Goal: Check status: Check status

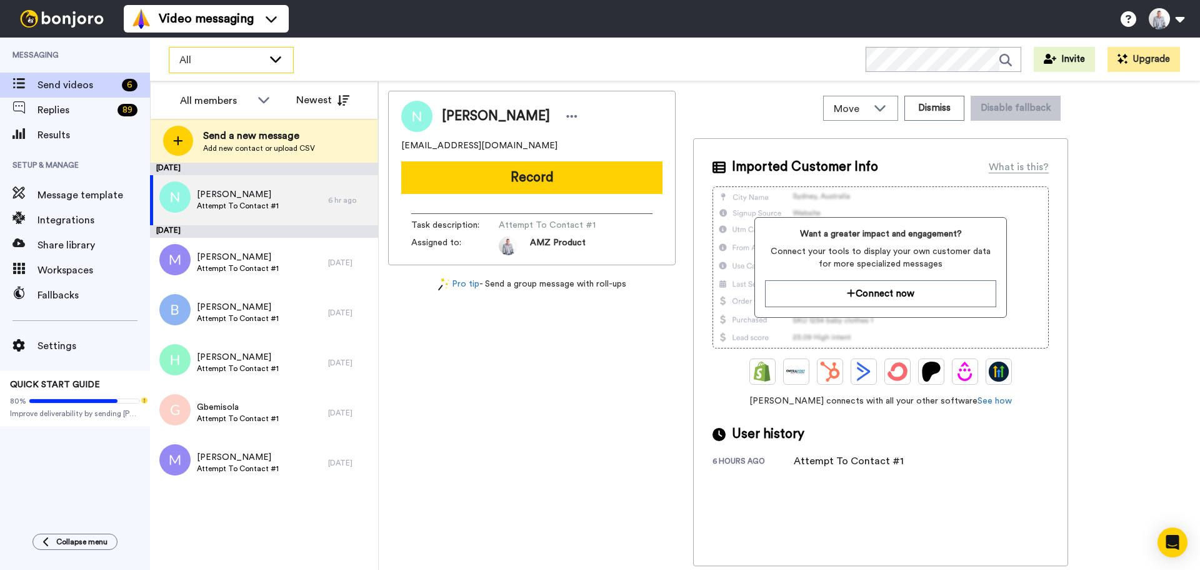
click at [275, 66] on div "All" at bounding box center [231, 60] width 124 height 25
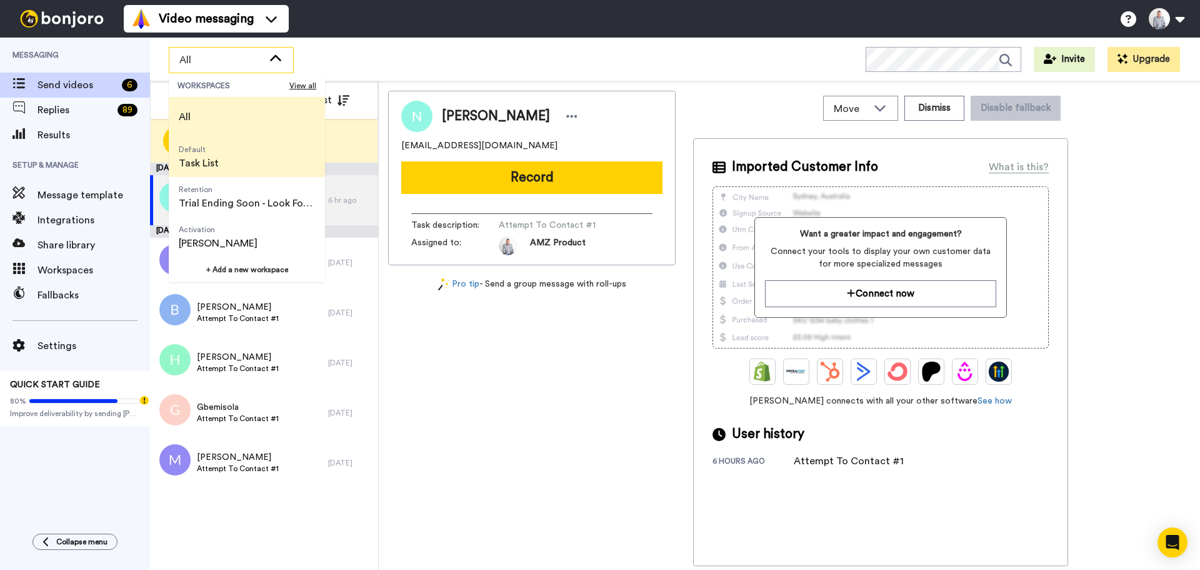
click at [236, 156] on li "Default Task List" at bounding box center [247, 157] width 156 height 40
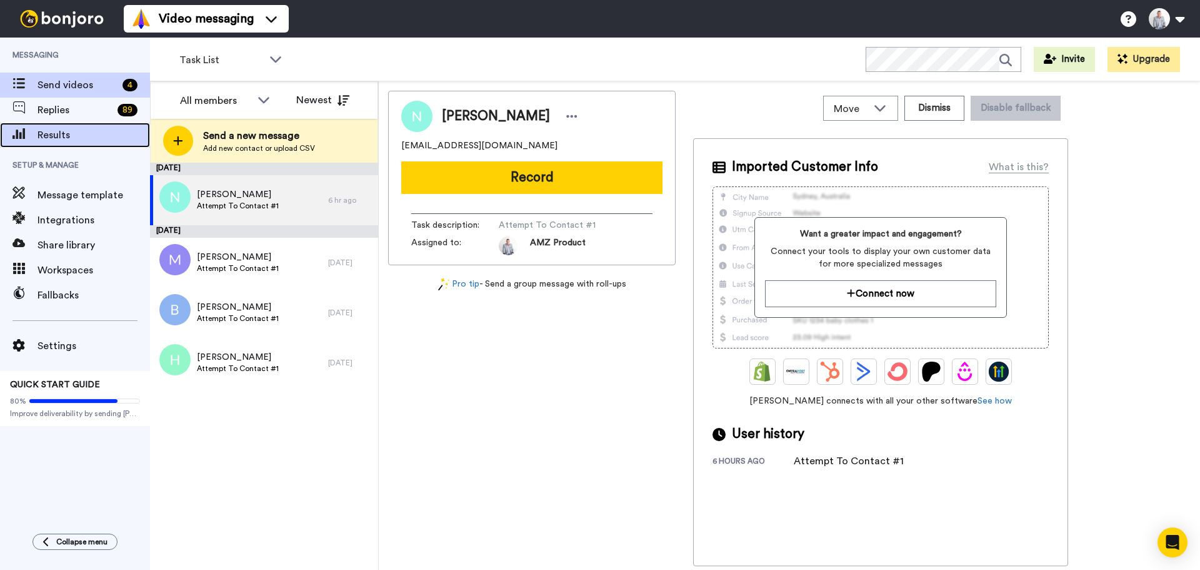
click at [54, 139] on span "Results" at bounding box center [94, 135] width 113 height 15
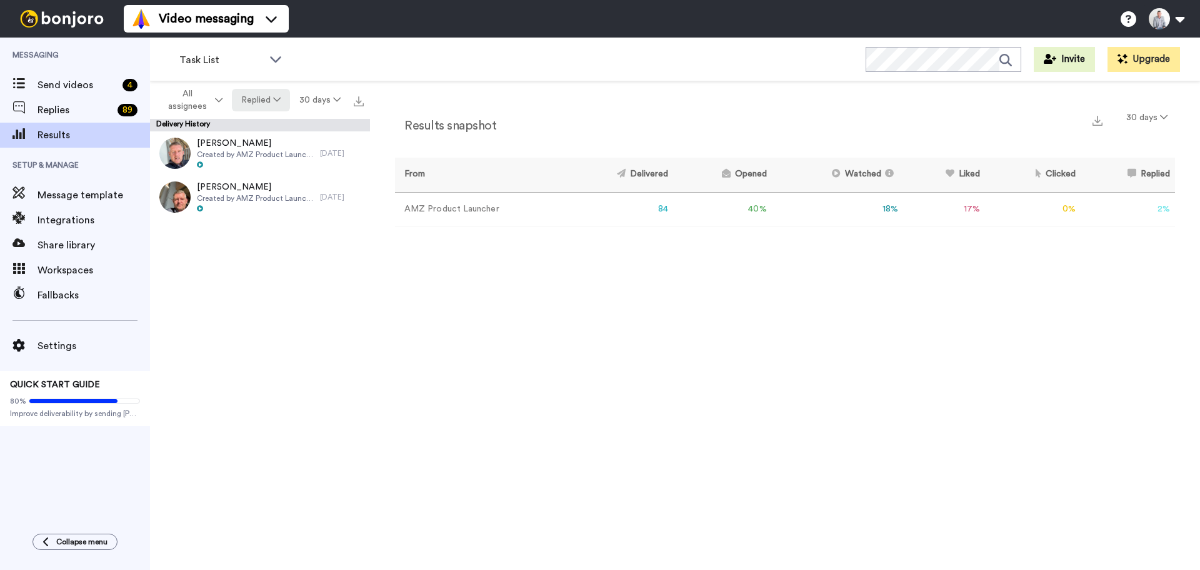
click at [272, 108] on button "Replied" at bounding box center [261, 100] width 58 height 23
click at [261, 131] on div "Delivered" at bounding box center [262, 126] width 58 height 14
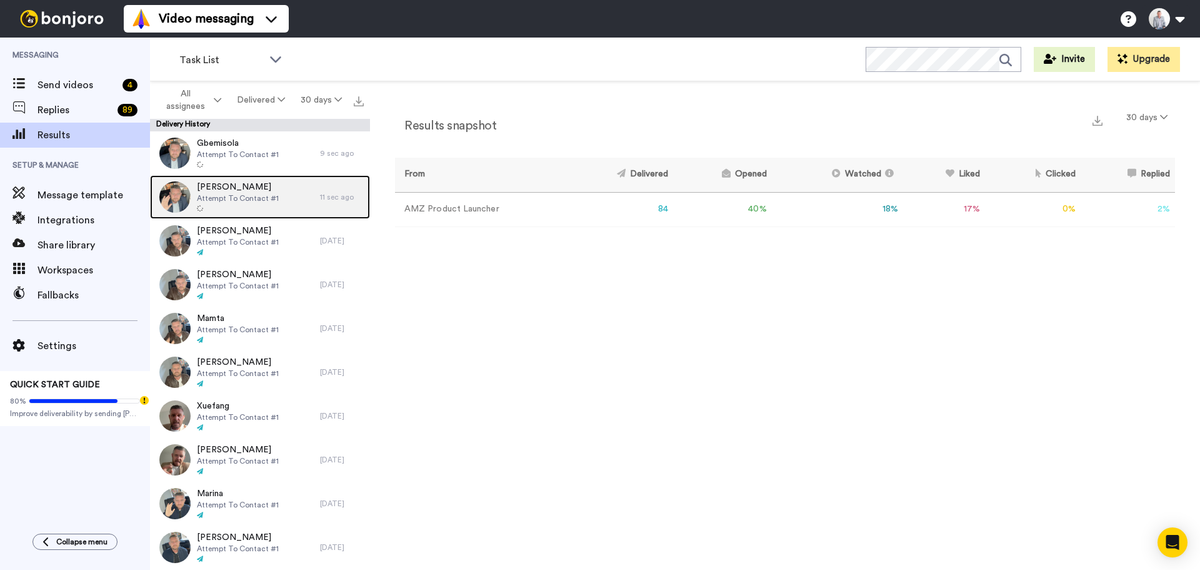
click at [261, 189] on span "[PERSON_NAME]" at bounding box center [238, 187] width 82 height 13
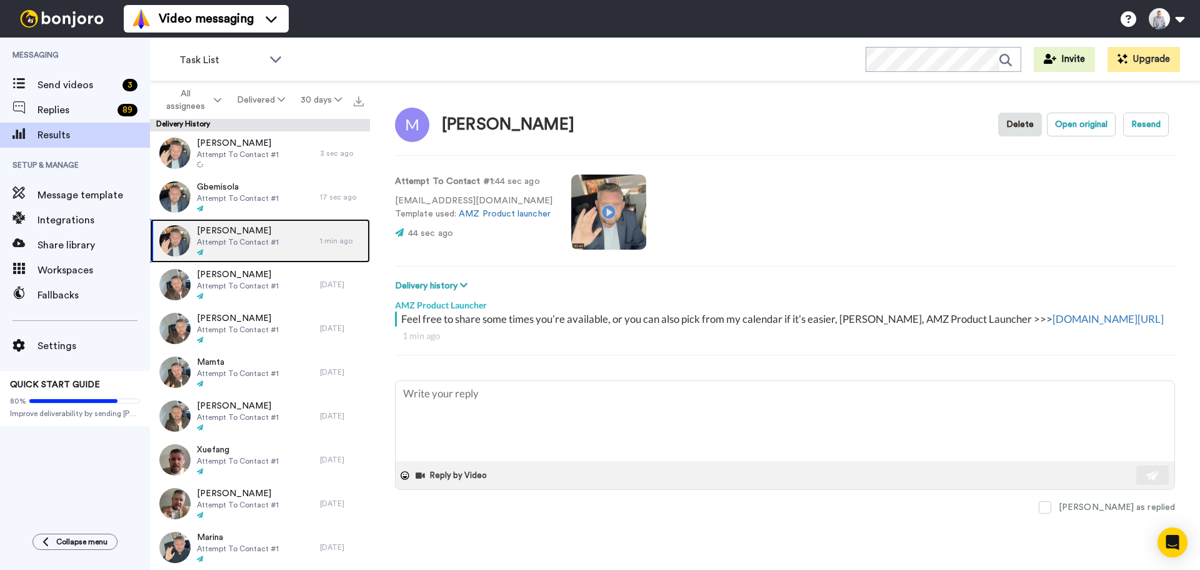
click at [226, 226] on span "[PERSON_NAME]" at bounding box center [238, 230] width 82 height 13
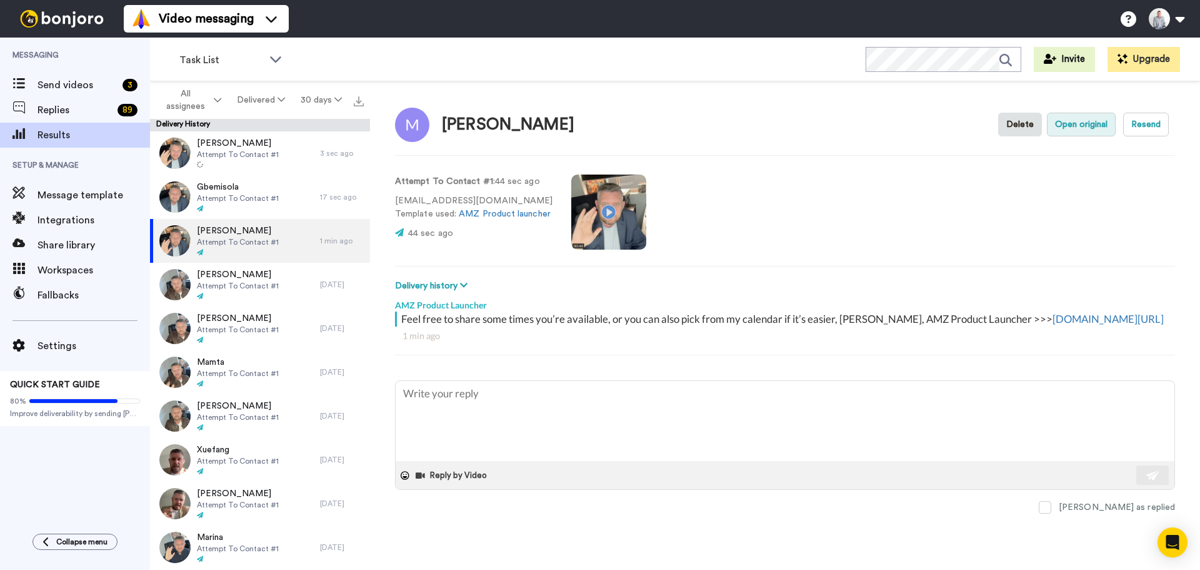
click at [1071, 129] on button "Open original" at bounding box center [1081, 125] width 69 height 24
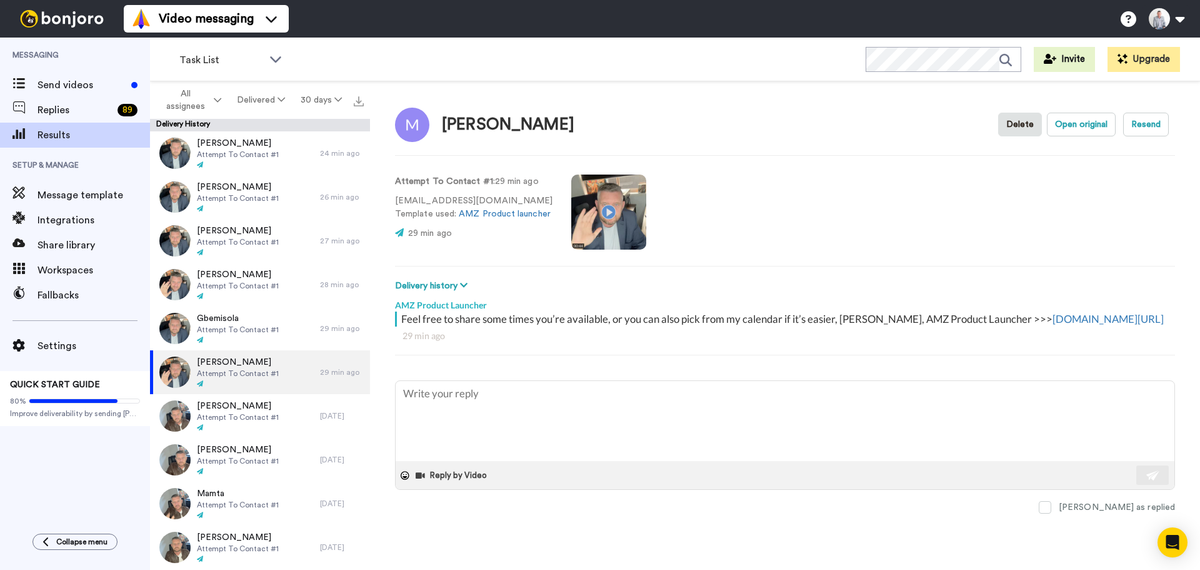
type textarea "x"
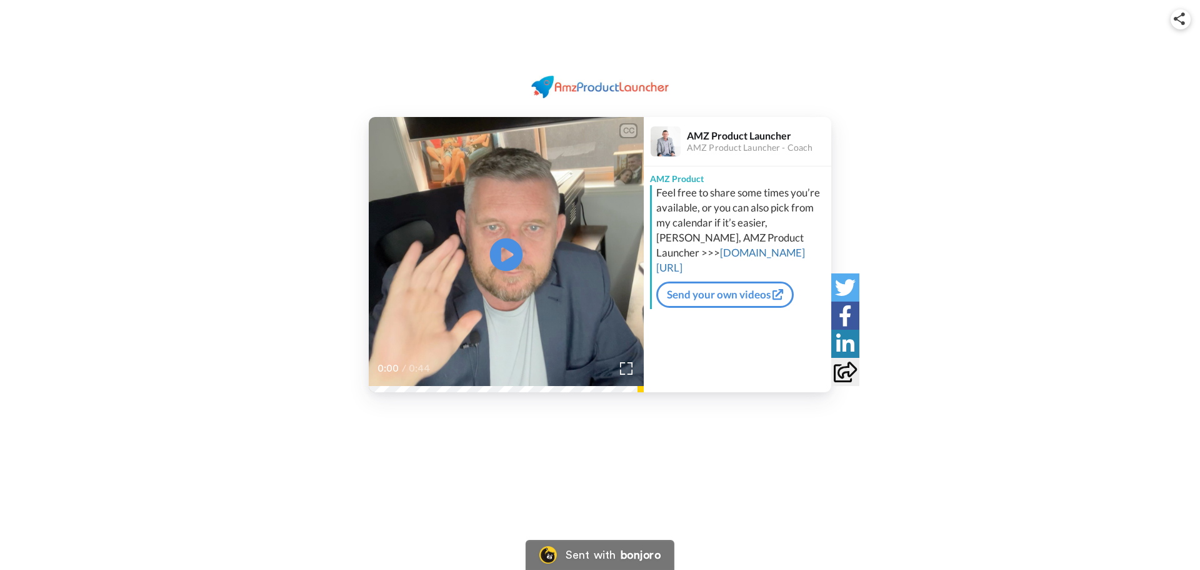
click at [514, 243] on icon at bounding box center [506, 254] width 33 height 33
